Goal: Information Seeking & Learning: Learn about a topic

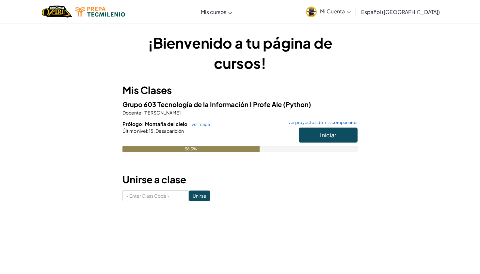
click at [334, 132] on span "Iniciar" at bounding box center [328, 135] width 16 height 8
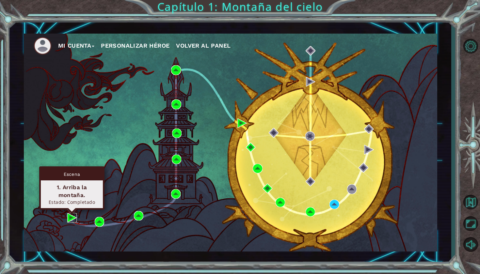
click at [71, 218] on img at bounding box center [71, 217] width 9 height 9
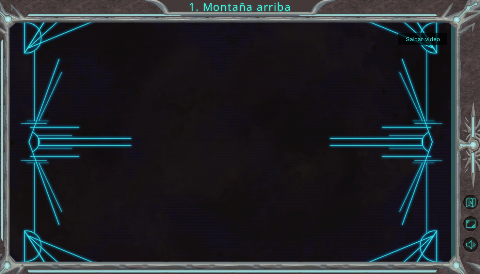
click at [418, 41] on button "Saltar video" at bounding box center [422, 39] width 49 height 13
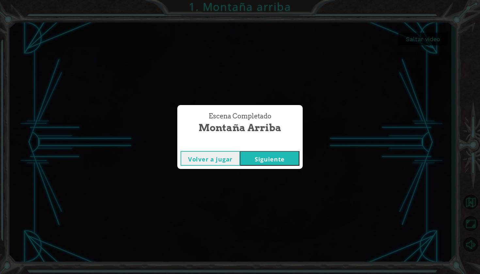
click at [280, 156] on button "Siguiente" at bounding box center [269, 158] width 59 height 15
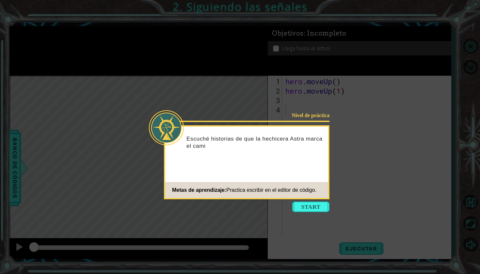
drag, startPoint x: 333, startPoint y: 2, endPoint x: 345, endPoint y: 2, distance: 11.7
click at [345, 2] on icon at bounding box center [240, 137] width 480 height 274
click at [337, 8] on icon at bounding box center [240, 137] width 480 height 274
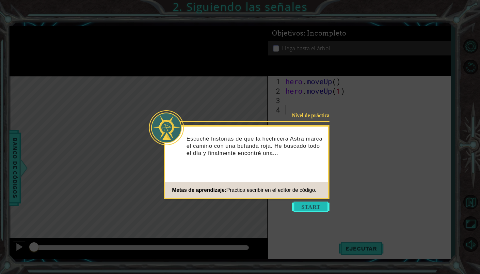
click at [311, 206] on button "Start" at bounding box center [310, 207] width 37 height 10
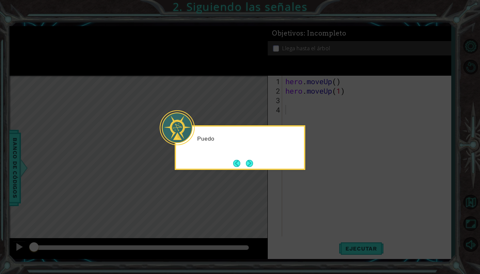
drag, startPoint x: 311, startPoint y: 204, endPoint x: 303, endPoint y: 197, distance: 10.2
click at [304, 198] on icon at bounding box center [240, 137] width 480 height 274
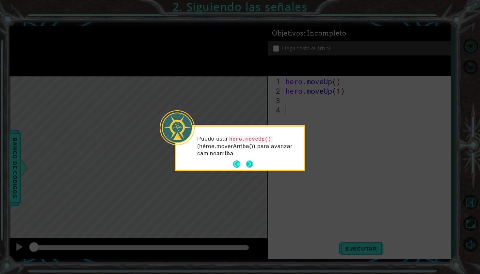
click at [250, 163] on button "Next" at bounding box center [250, 165] width 8 height 8
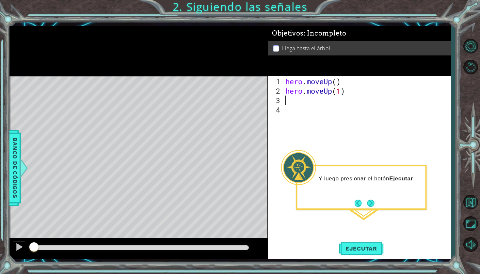
click at [291, 103] on div "hero . moveUp ( ) hero . moveUp ( 1 )" at bounding box center [368, 167] width 168 height 180
click at [360, 248] on span "Ejecutar" at bounding box center [361, 248] width 45 height 7
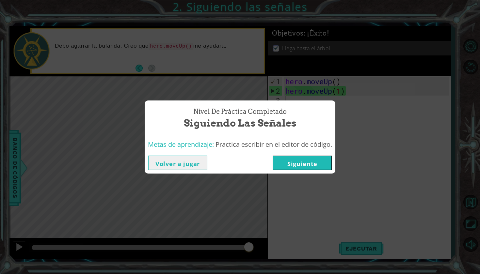
click at [307, 166] on button "Siguiente" at bounding box center [301, 163] width 59 height 15
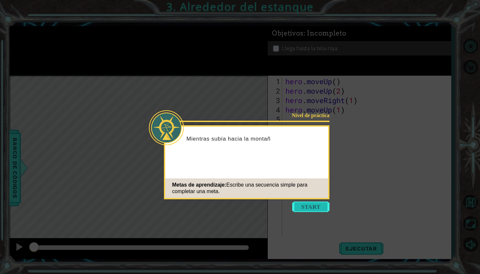
click at [322, 203] on button "Start" at bounding box center [310, 207] width 37 height 10
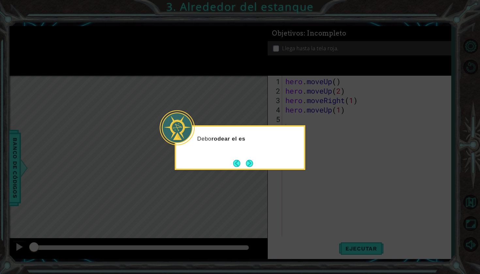
click at [293, 143] on div "Debo rodear el es" at bounding box center [240, 142] width 128 height 26
click at [252, 158] on div "Debo rodear el estanque ." at bounding box center [240, 147] width 131 height 45
click at [249, 159] on footer at bounding box center [243, 164] width 20 height 10
click at [250, 163] on button "Next" at bounding box center [249, 163] width 7 height 7
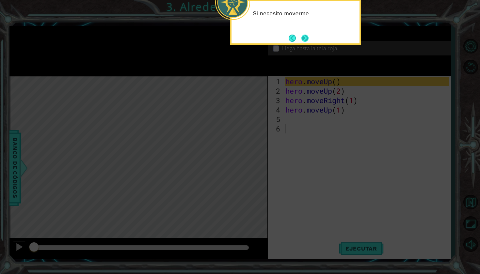
click at [307, 37] on button "Next" at bounding box center [304, 38] width 7 height 7
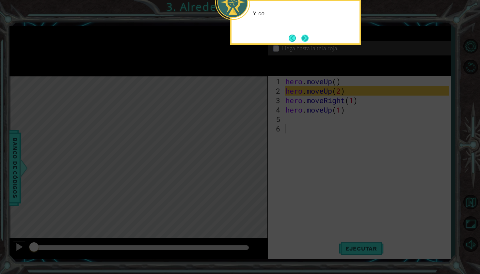
click at [307, 37] on button "Next" at bounding box center [304, 38] width 7 height 7
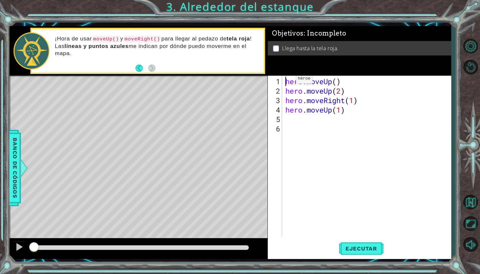
click at [286, 81] on div "hero . moveUp ( ) hero . moveUp ( 2 ) hero . moveRight ( 1 ) hero . moveUp ( 1 )" at bounding box center [368, 167] width 168 height 180
click at [354, 89] on div "hero . moveUp ( ) hero . moveUp ( 2 ) hero . moveRight ( 1 ) hero . moveUp ( 1 )" at bounding box center [368, 167] width 168 height 180
click at [335, 82] on div "hero . moveUp ( ) hero . moveUp ( 2 ) hero . moveRight ( 1 ) hero . moveUp ( 1 )" at bounding box center [368, 167] width 168 height 180
type textarea "hero.moveUp(1)"
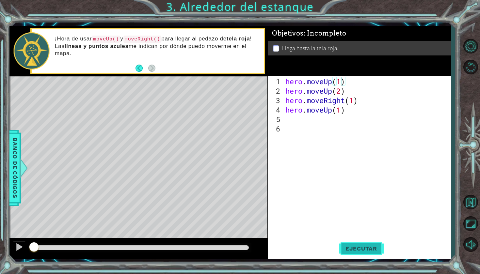
click at [356, 246] on span "Ejecutar" at bounding box center [361, 248] width 45 height 7
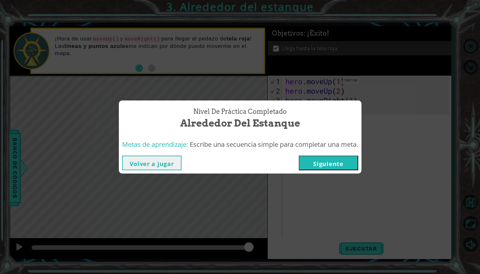
click at [331, 163] on button "Siguiente" at bounding box center [328, 163] width 59 height 15
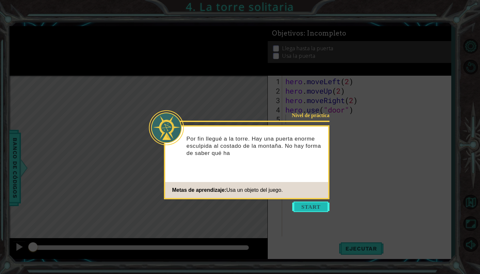
click at [311, 210] on button "Start" at bounding box center [310, 207] width 37 height 10
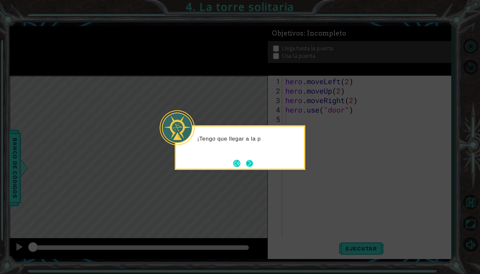
click at [246, 160] on button "Next" at bounding box center [249, 163] width 7 height 7
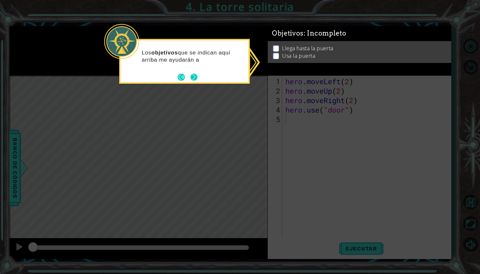
click at [192, 75] on button "Next" at bounding box center [193, 76] width 7 height 7
